Goal: Task Accomplishment & Management: Complete application form

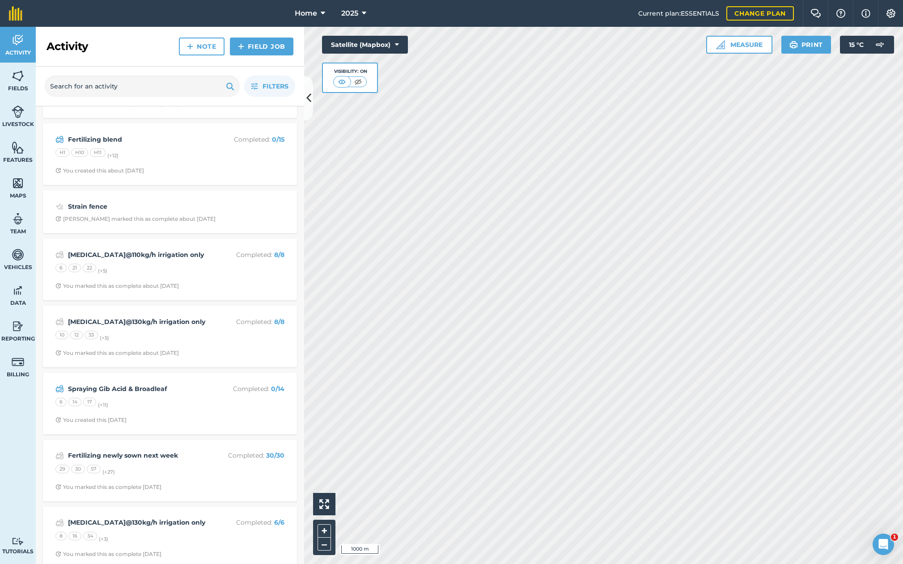
click at [179, 378] on div "Spraying Gib Acid & Broadleaf Completed : 0 / 14 6 14 17 (+ 11 ) You created th…" at bounding box center [169, 403] width 243 height 51
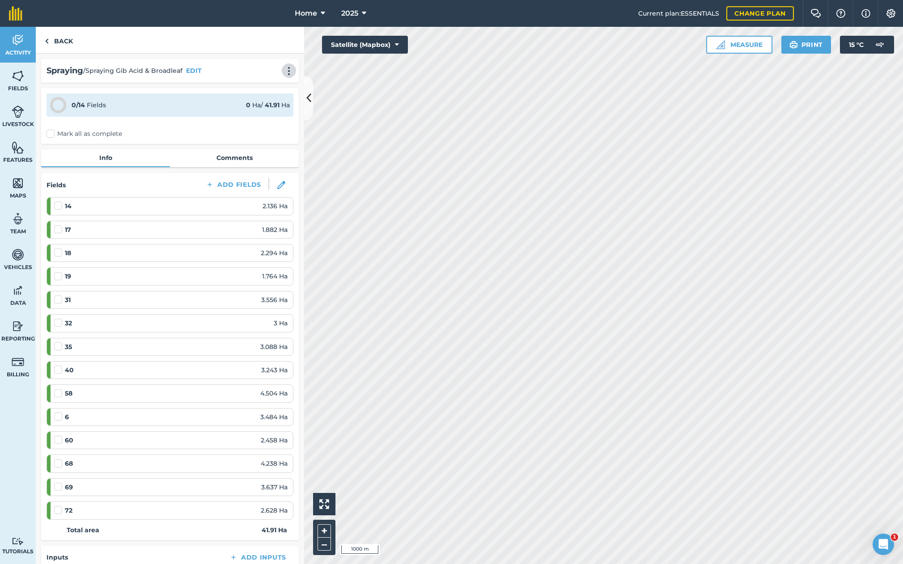
click at [291, 71] on img at bounding box center [288, 71] width 11 height 9
click at [275, 112] on link "Delete" at bounding box center [269, 112] width 57 height 18
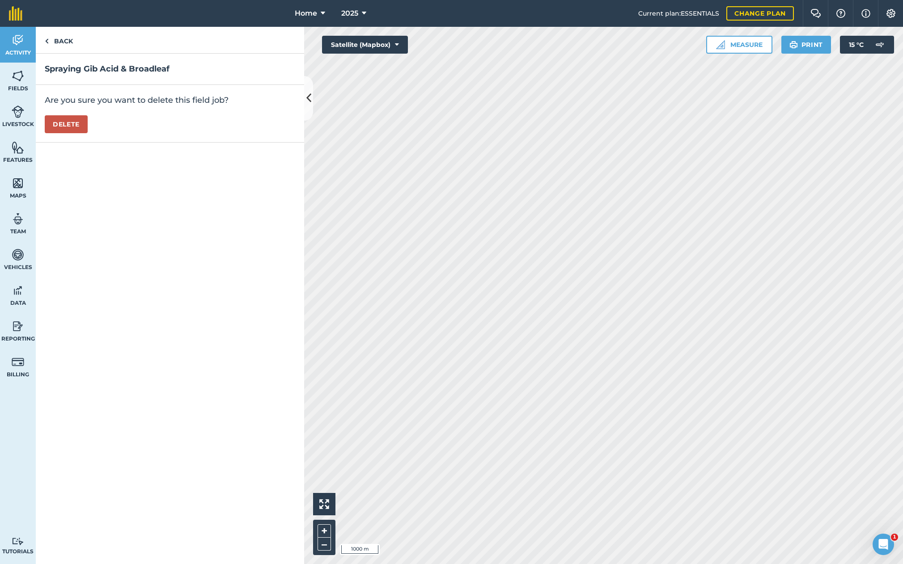
click at [75, 123] on button "Delete" at bounding box center [66, 124] width 43 height 18
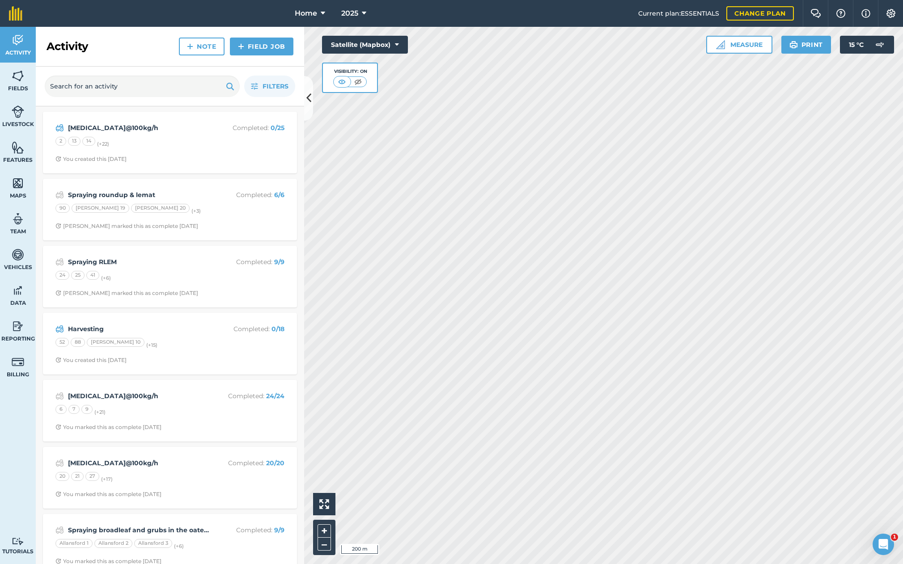
click at [258, 44] on link "Field Job" at bounding box center [261, 47] width 63 height 18
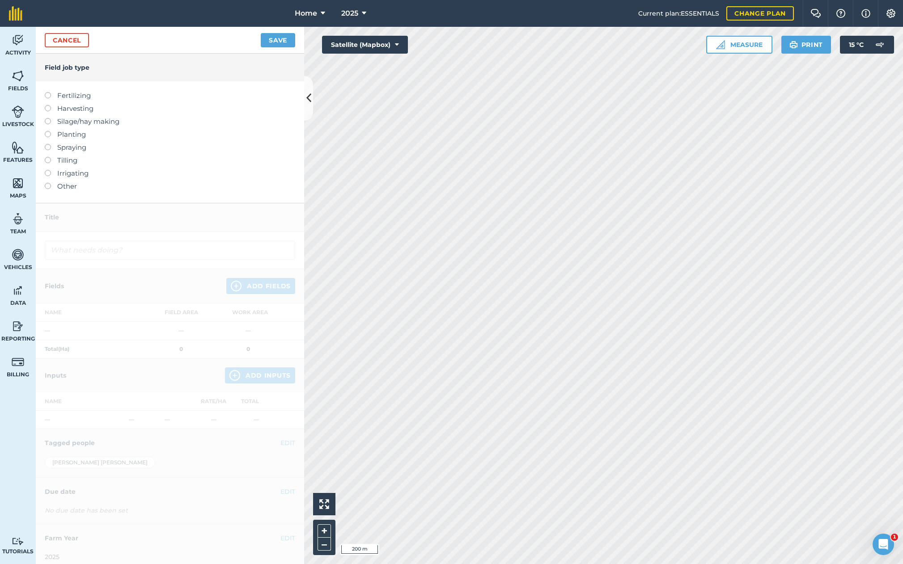
click at [46, 183] on label at bounding box center [51, 183] width 13 height 0
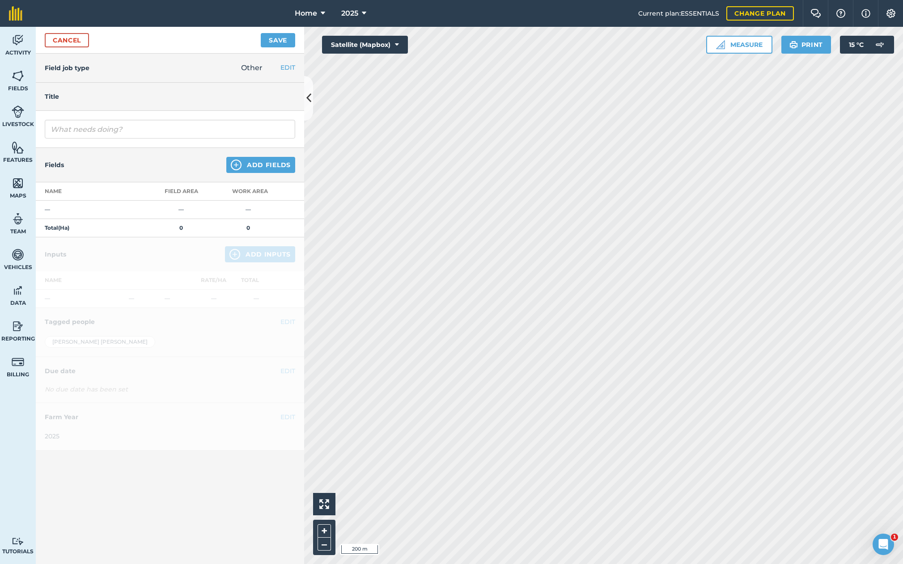
click at [259, 164] on button "Add Fields" at bounding box center [260, 165] width 69 height 16
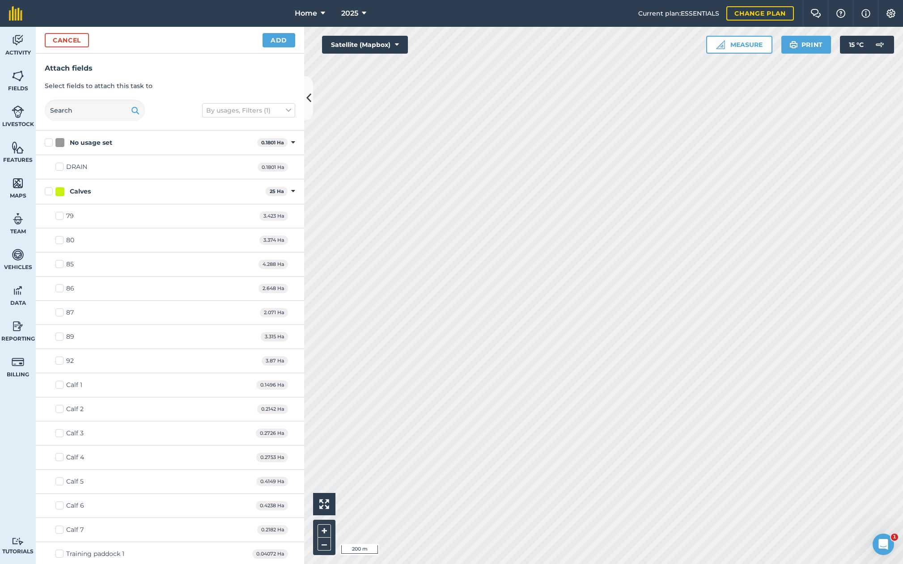
checkbox input "true"
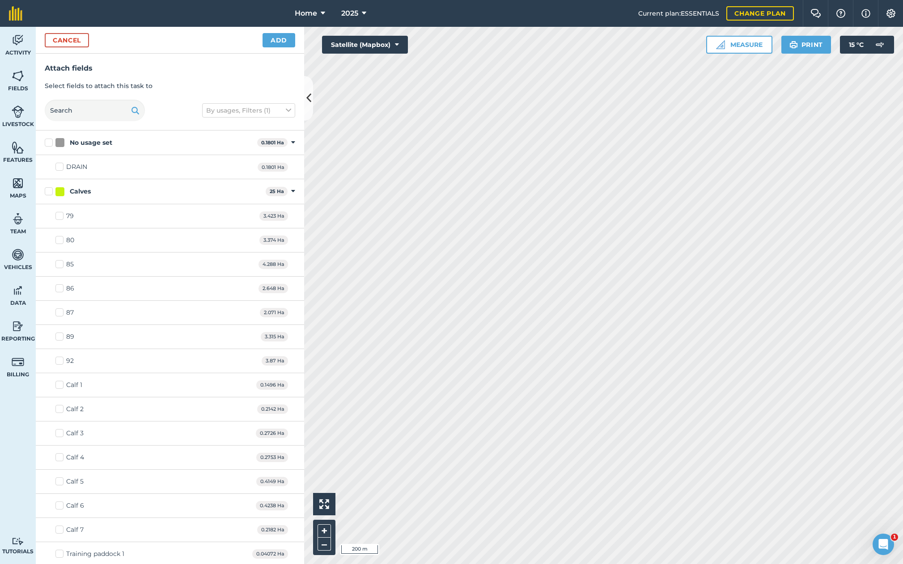
checkbox input "true"
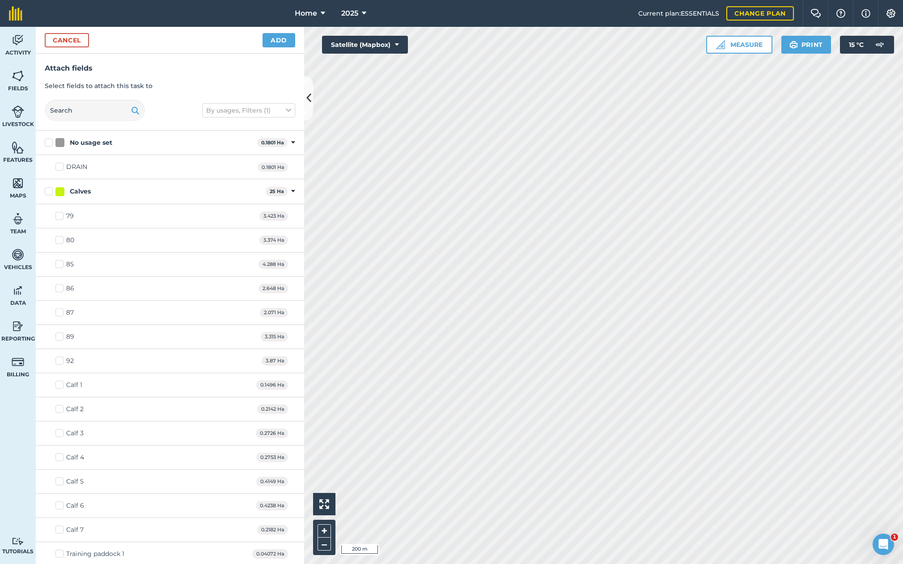
checkbox input "true"
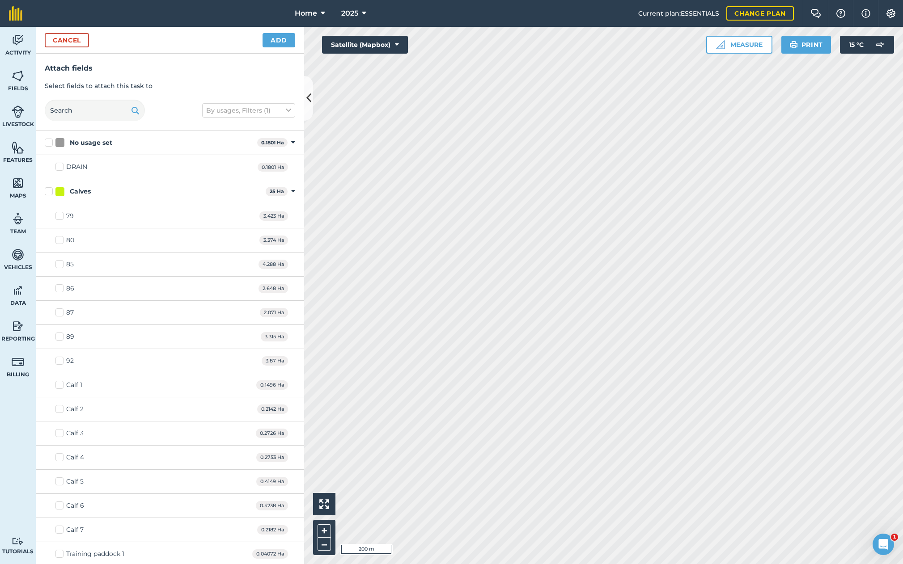
checkbox input "true"
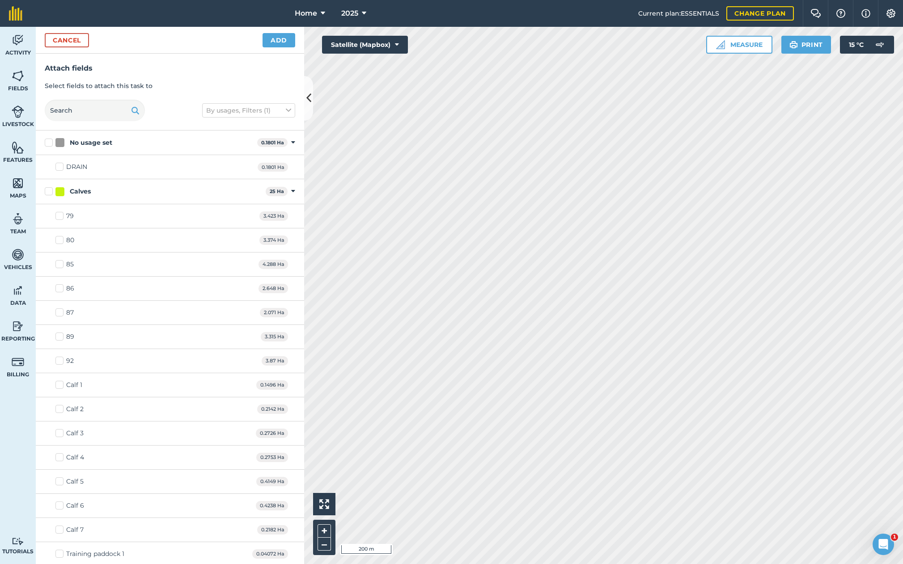
checkbox input "true"
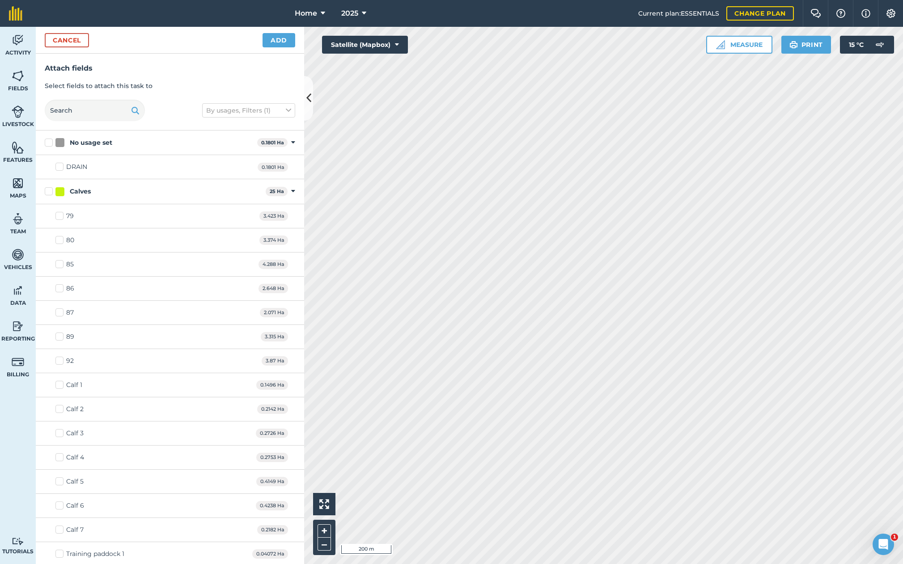
checkbox input "true"
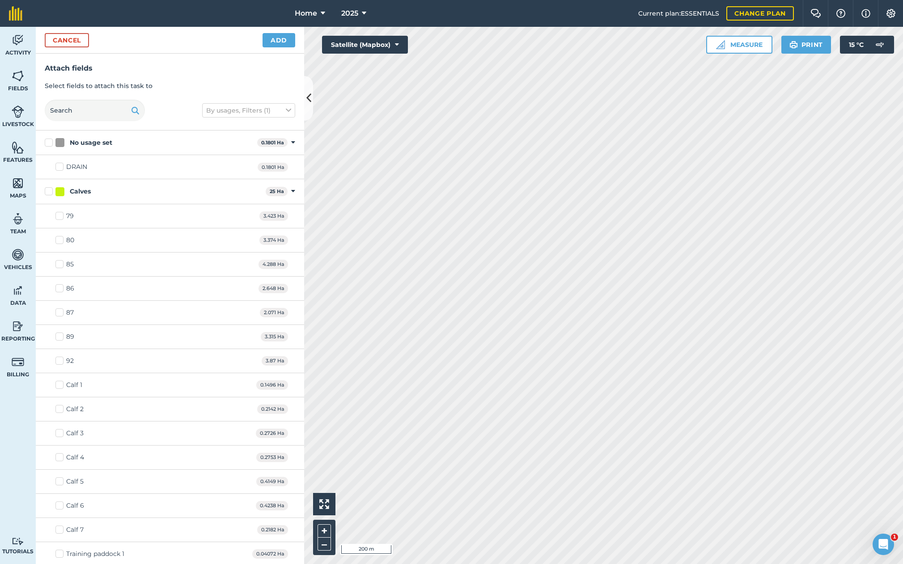
checkbox input "true"
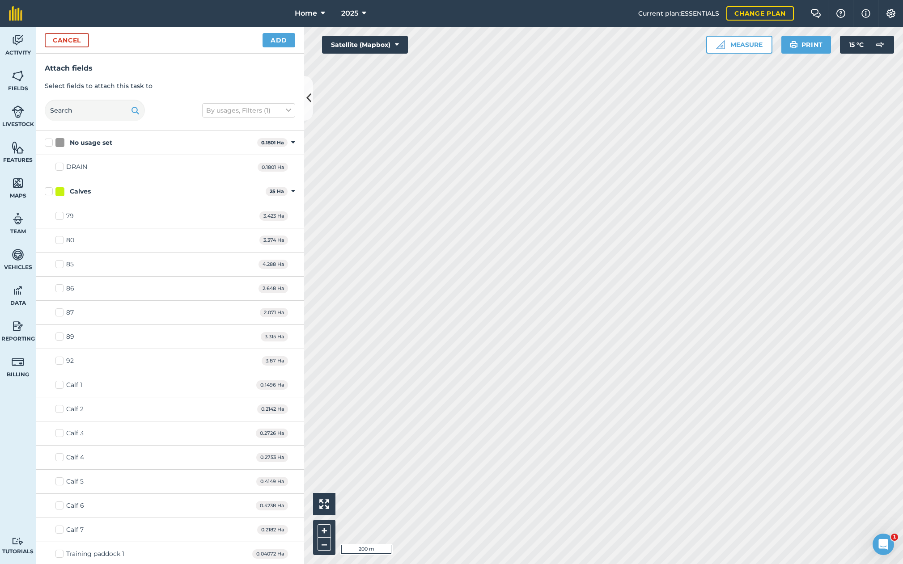
checkbox input "true"
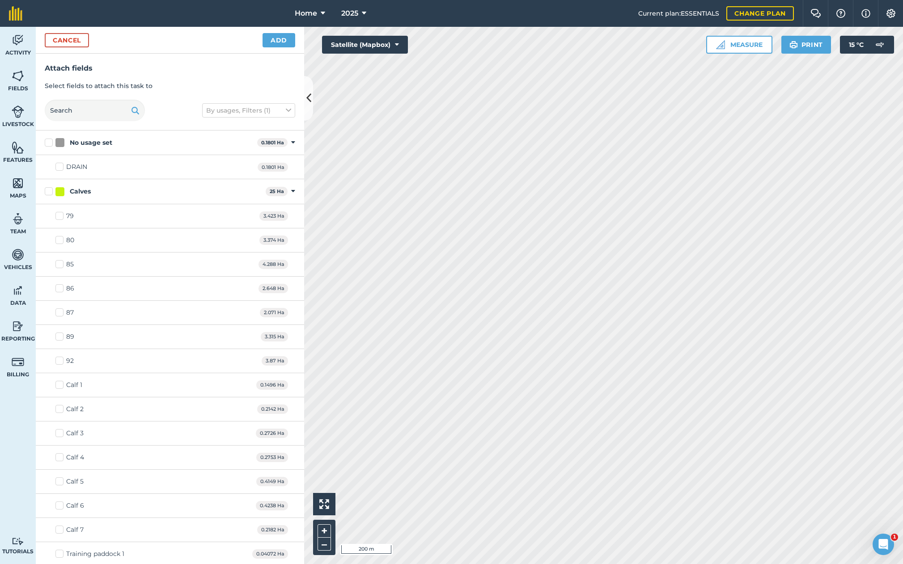
checkbox input "true"
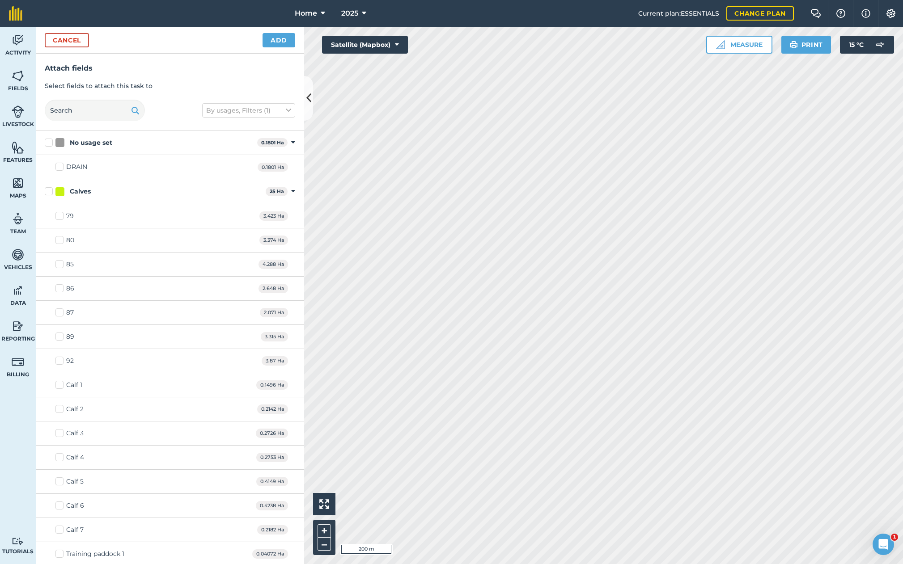
checkbox input "true"
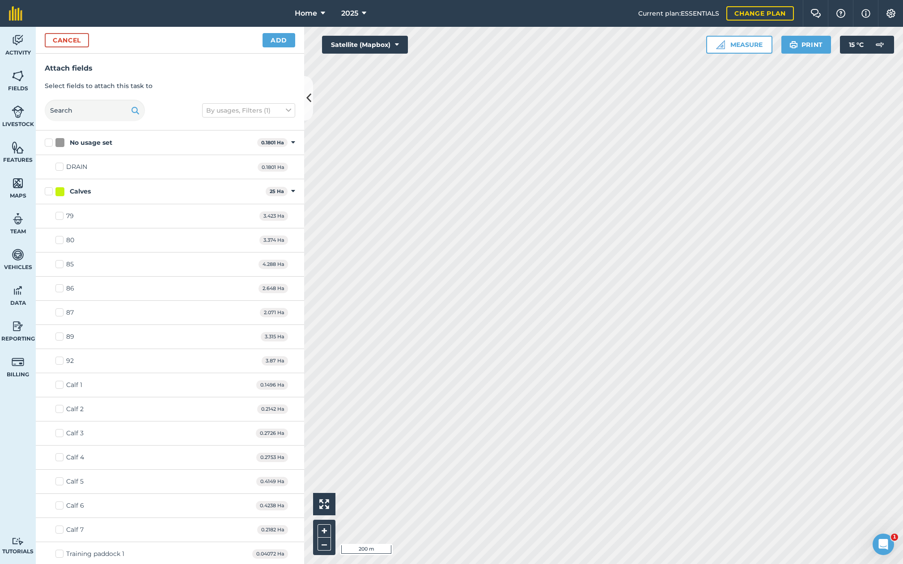
checkbox input "true"
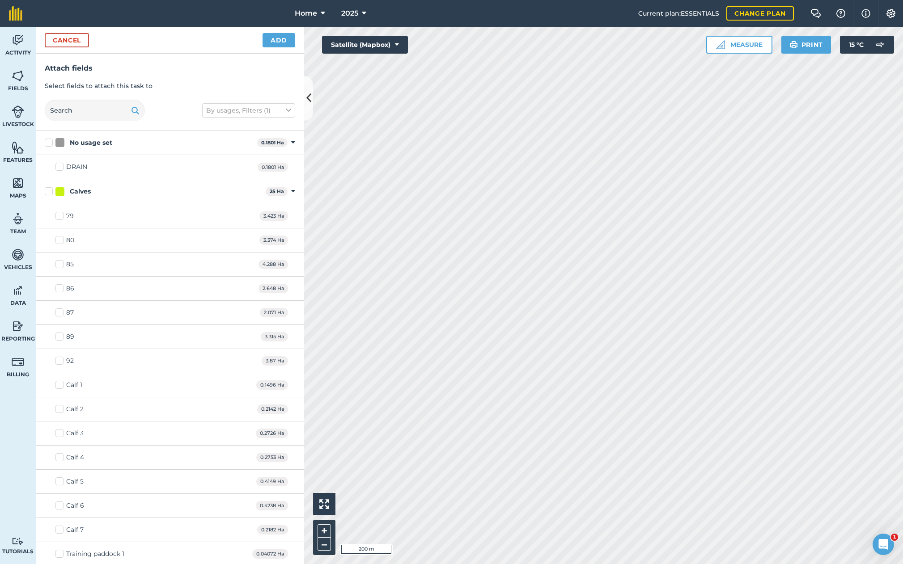
checkbox input "true"
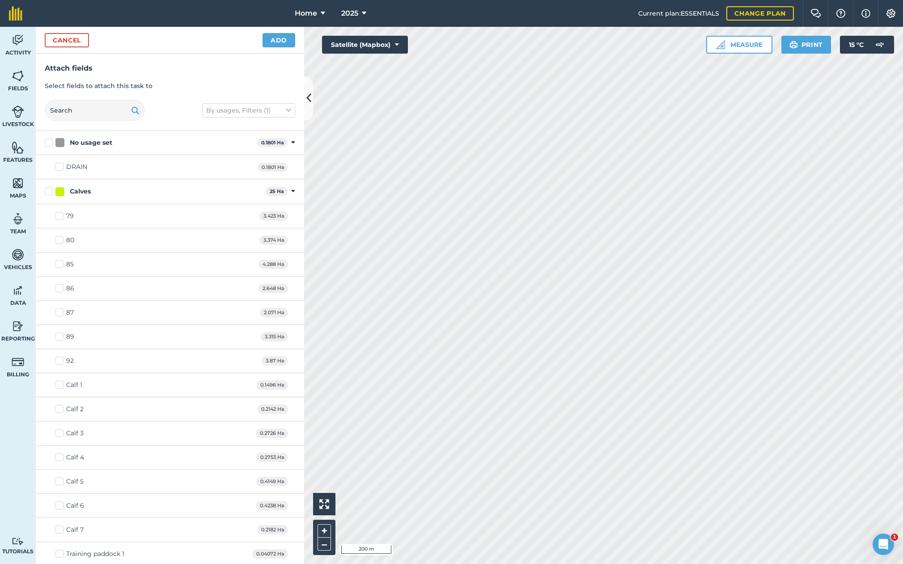
checkbox input "true"
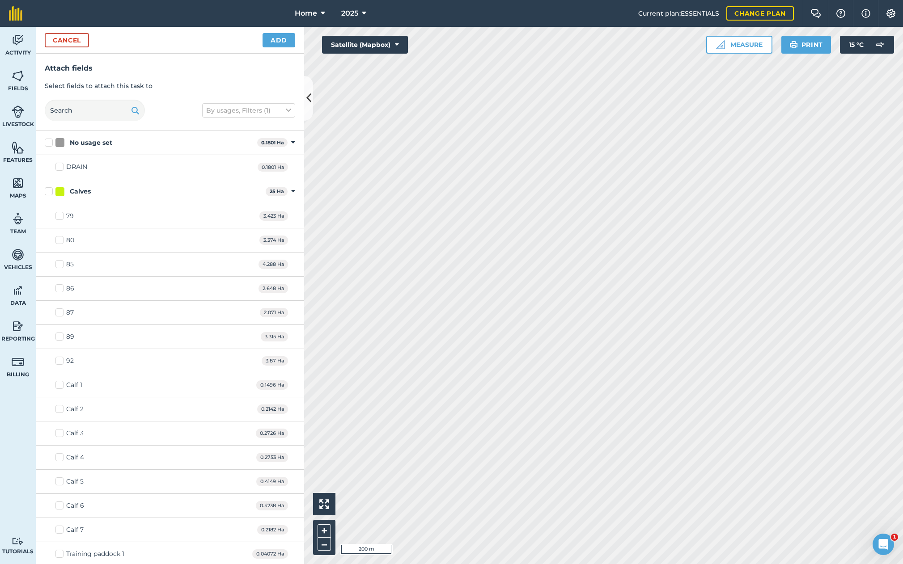
checkbox input "true"
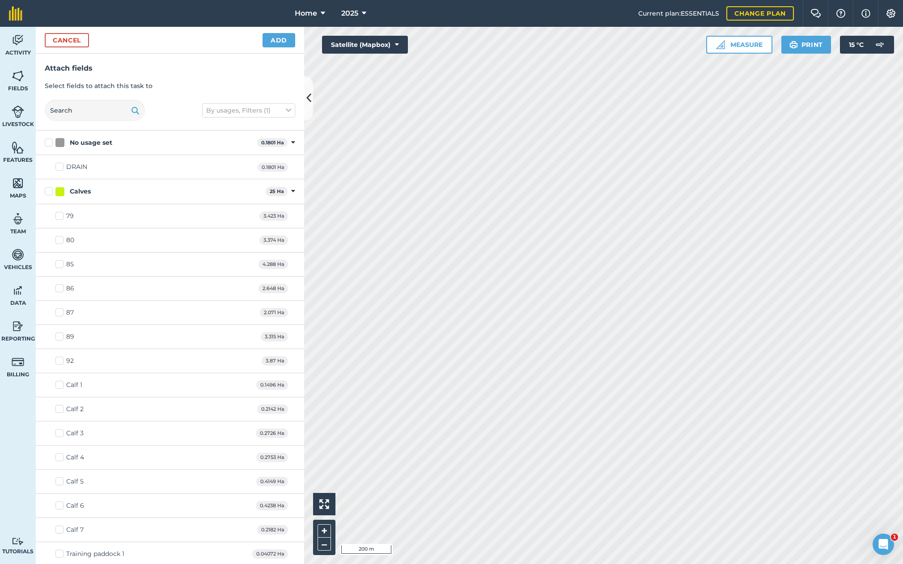
checkbox input "true"
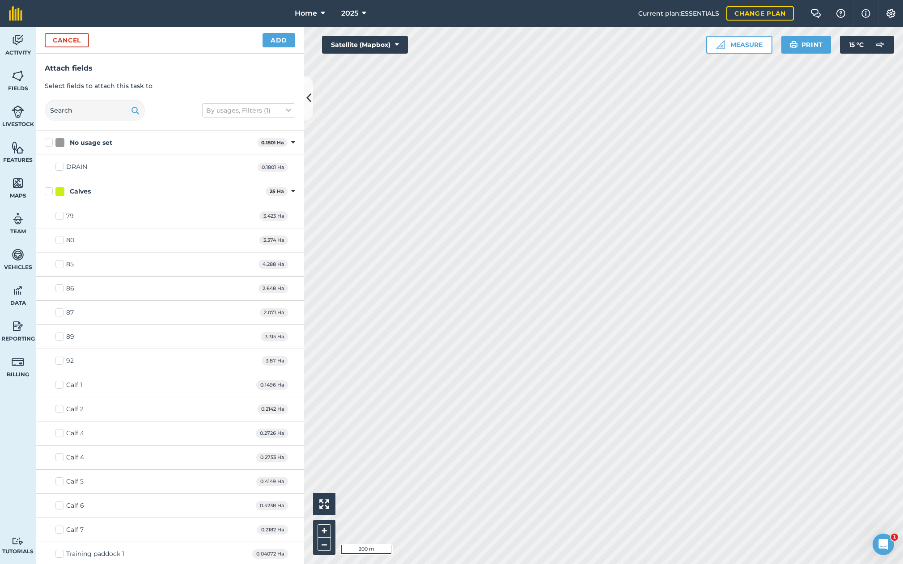
checkbox input "true"
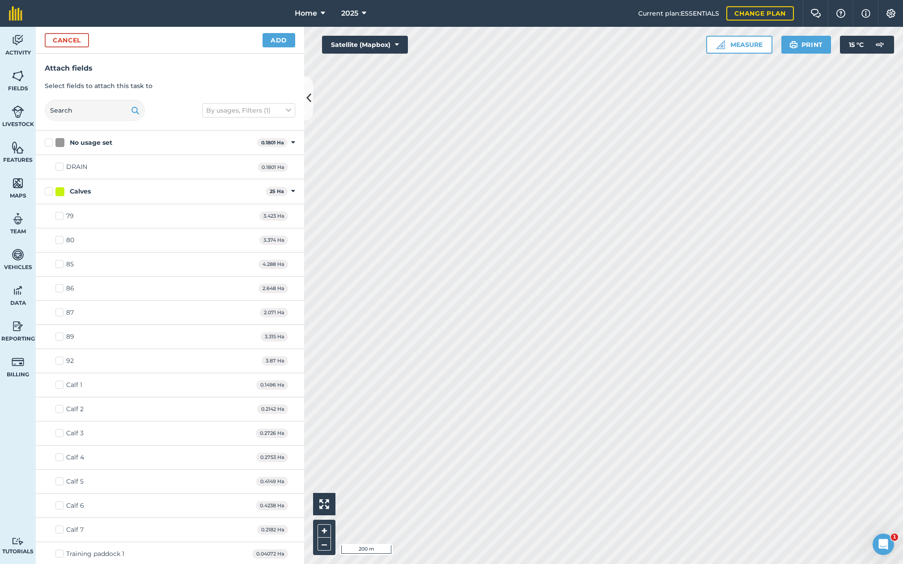
checkbox input "true"
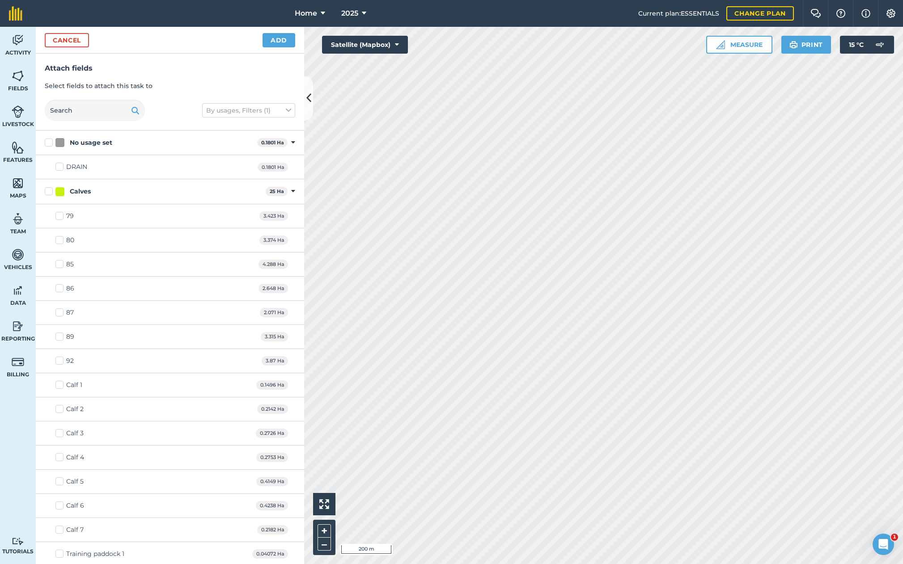
checkbox input "true"
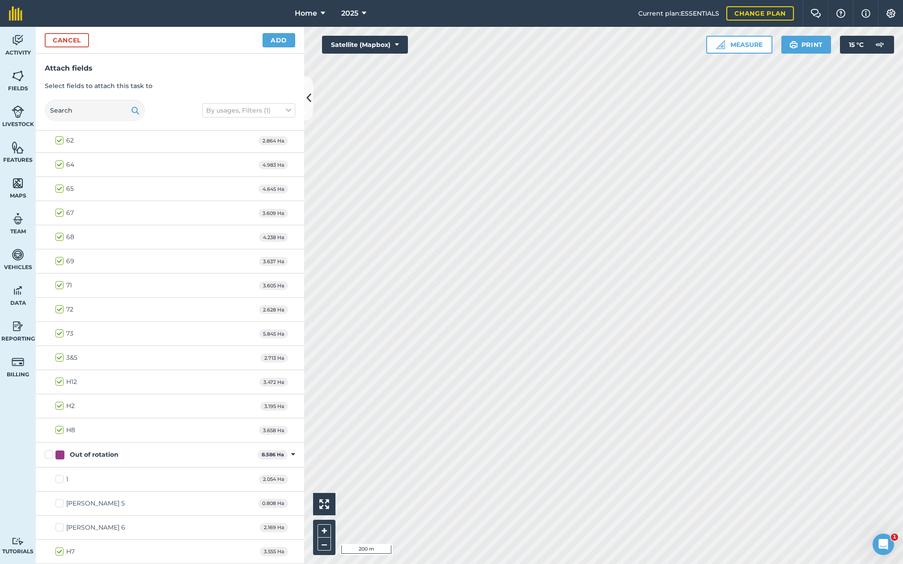
scroll to position [3191, 0]
click at [275, 38] on button "Add" at bounding box center [278, 40] width 33 height 14
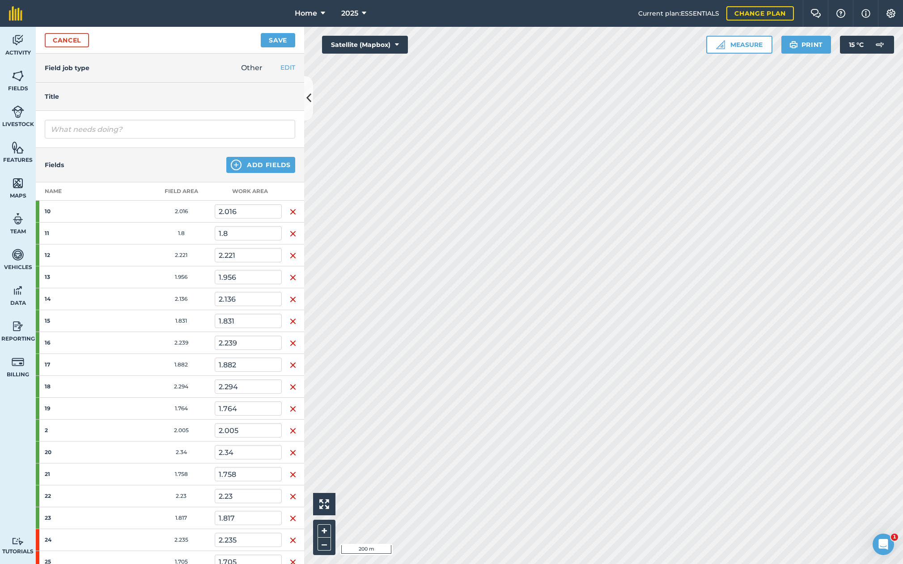
scroll to position [0, 0]
